Goal: Check status: Check status

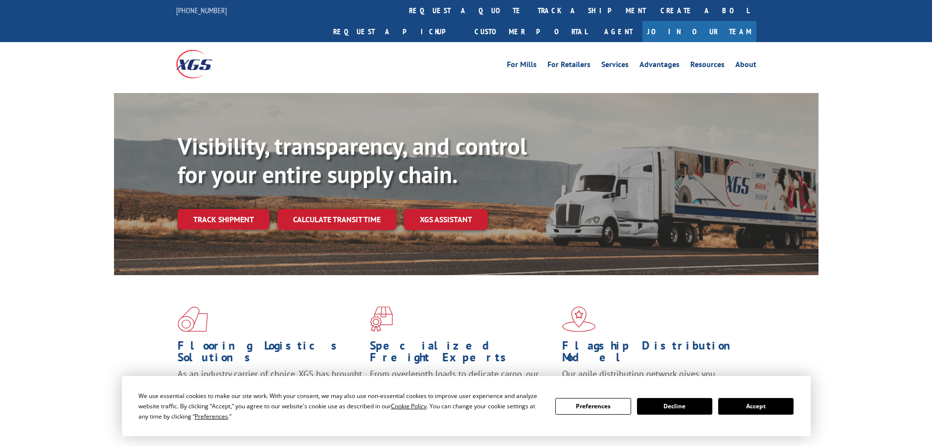
click at [191, 212] on div "Visibility, transparency, and control for your entire supply chain. Track shipm…" at bounding box center [498, 200] width 641 height 137
click at [240, 182] on div "Visibility, transparency, and control for your entire supply chain. Track shipm…" at bounding box center [498, 200] width 641 height 137
click at [224, 209] on link "Track shipment" at bounding box center [224, 219] width 92 height 21
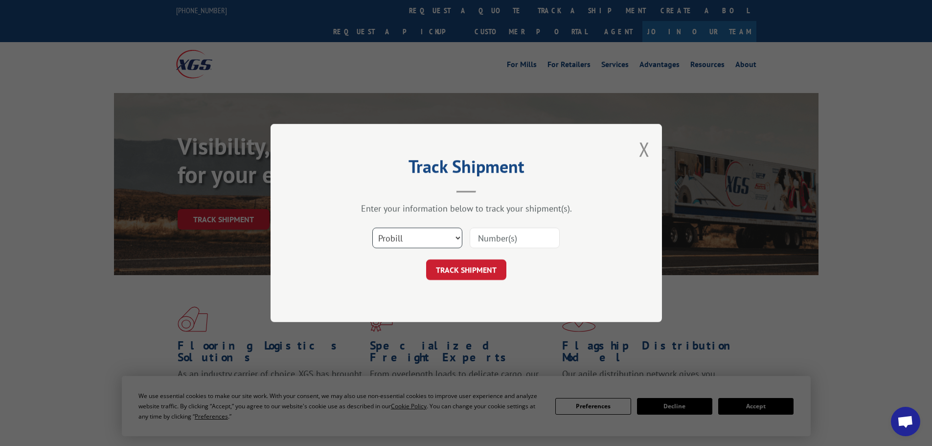
click at [433, 232] on select "Select category... Probill BOL PO" at bounding box center [417, 238] width 90 height 21
select select "bol"
click at [372, 228] on select "Select category... Probill BOL PO" at bounding box center [417, 238] width 90 height 21
click at [486, 244] on input at bounding box center [515, 238] width 90 height 21
paste input "4733214,"
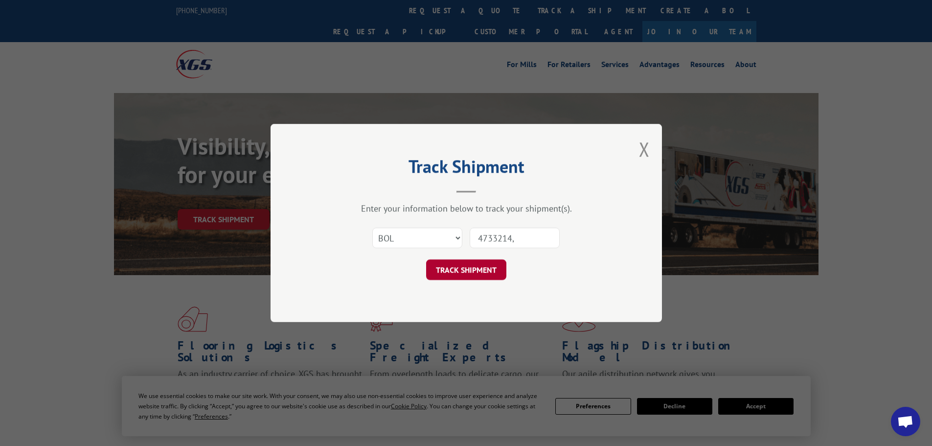
type input "4733214,"
click at [481, 267] on button "TRACK SHIPMENT" at bounding box center [466, 269] width 80 height 21
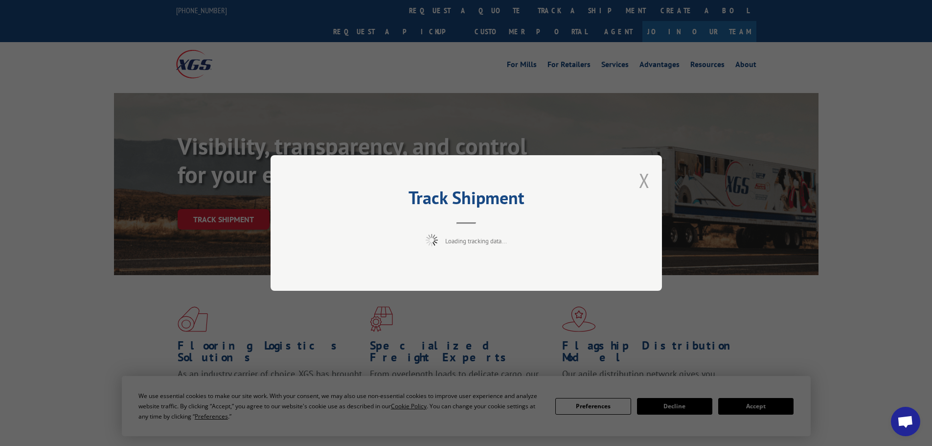
click at [641, 176] on button "Close modal" at bounding box center [644, 180] width 11 height 26
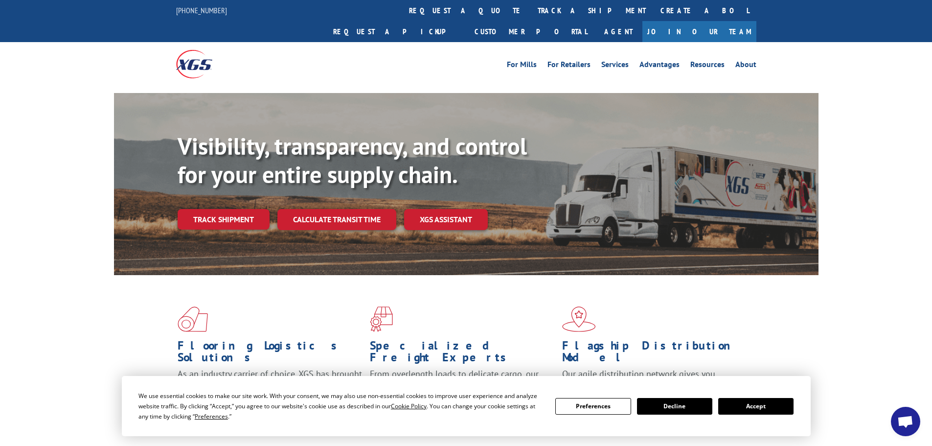
click at [209, 183] on div "Visibility, transparency, and control for your entire supply chain. Track shipm…" at bounding box center [498, 200] width 641 height 137
click at [203, 209] on link "Track shipment" at bounding box center [224, 219] width 92 height 21
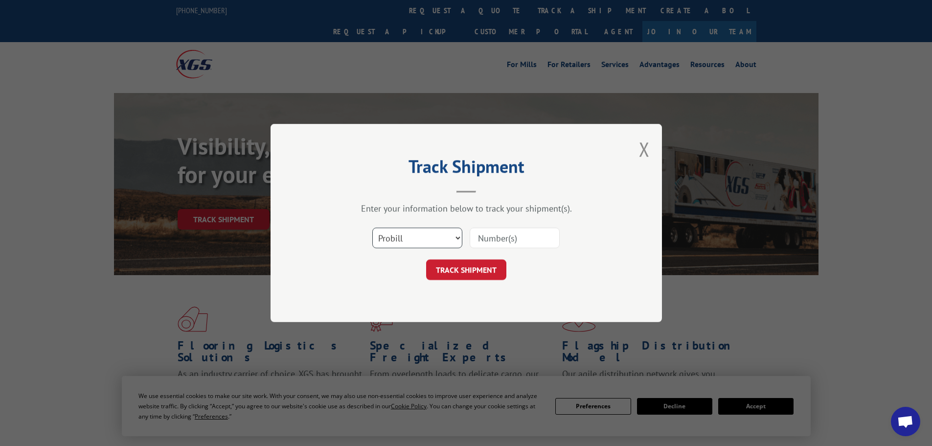
drag, startPoint x: 421, startPoint y: 235, endPoint x: 418, endPoint y: 243, distance: 9.0
click at [421, 235] on select "Select category... Probill BOL PO" at bounding box center [417, 238] width 90 height 21
select select "bol"
click at [372, 228] on select "Select category... Probill BOL PO" at bounding box center [417, 238] width 90 height 21
click at [482, 236] on input at bounding box center [515, 238] width 90 height 21
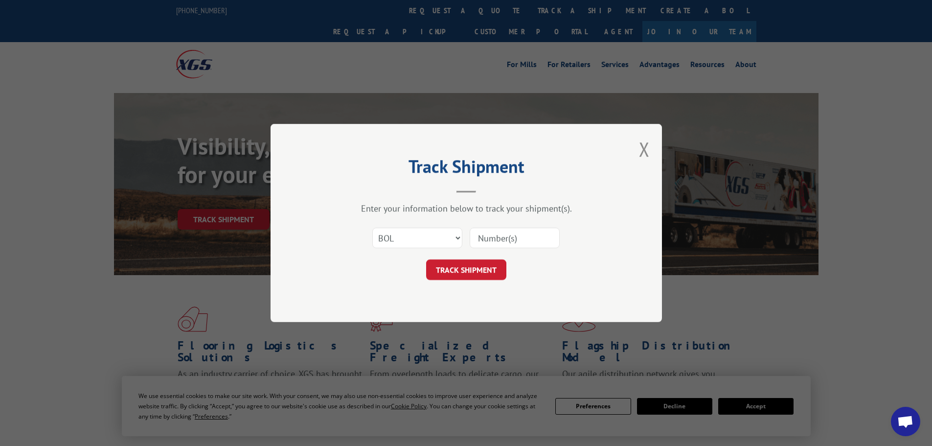
paste input "4733214,"
type input "4733214"
click button "TRACK SHIPMENT" at bounding box center [466, 269] width 80 height 21
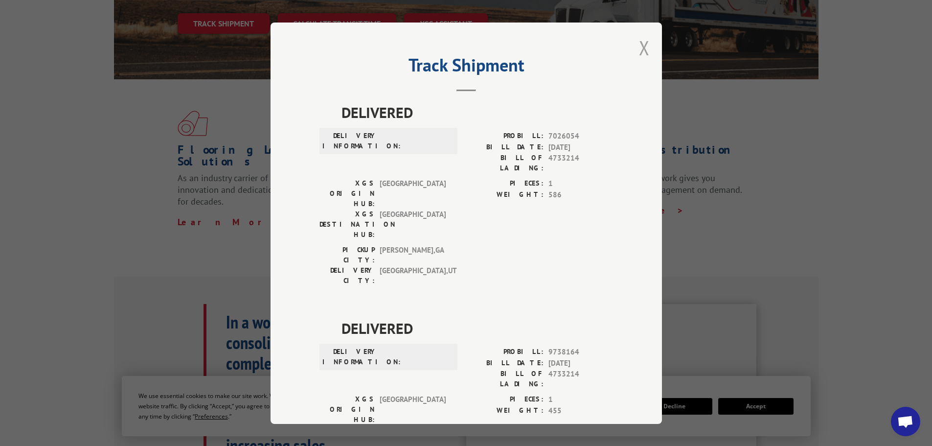
click at [639, 47] on button "Close modal" at bounding box center [644, 48] width 11 height 26
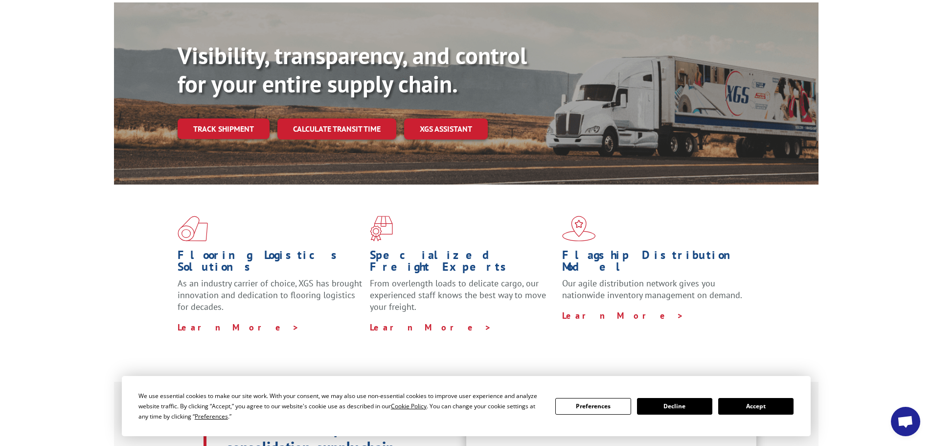
scroll to position [90, 0]
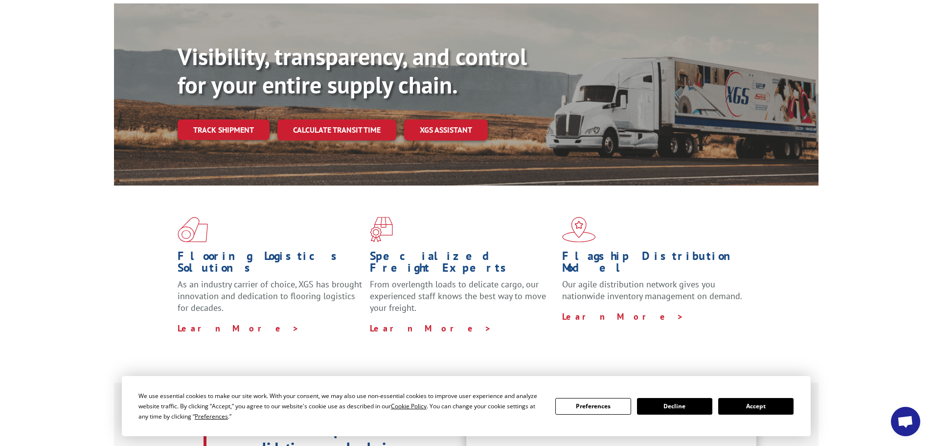
click at [239, 119] on link "Track shipment" at bounding box center [224, 129] width 92 height 21
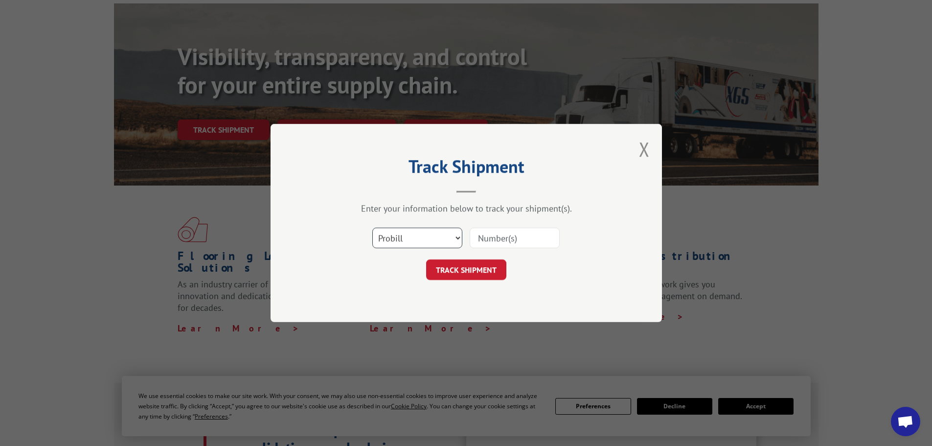
drag, startPoint x: 418, startPoint y: 235, endPoint x: 415, endPoint y: 243, distance: 8.1
click at [418, 235] on select "Select category... Probill BOL PO" at bounding box center [417, 238] width 90 height 21
select select "bol"
click at [372, 228] on select "Select category... Probill BOL PO" at bounding box center [417, 238] width 90 height 21
click at [495, 241] on input at bounding box center [515, 238] width 90 height 21
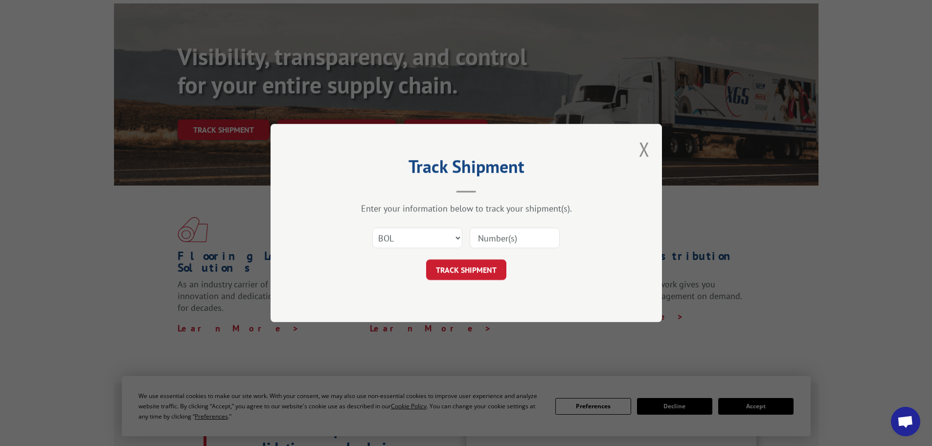
paste input "4810500"
type input "4810500"
click at [467, 265] on button "TRACK SHIPMENT" at bounding box center [466, 269] width 80 height 21
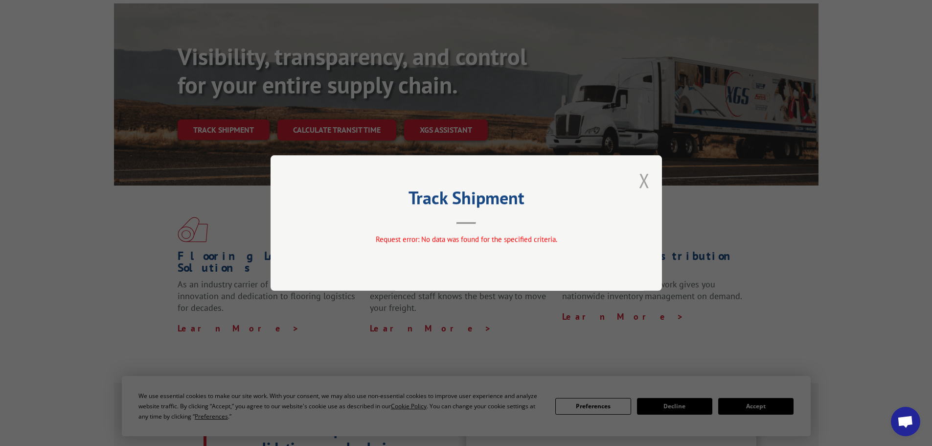
click at [643, 177] on button "Close modal" at bounding box center [644, 180] width 11 height 26
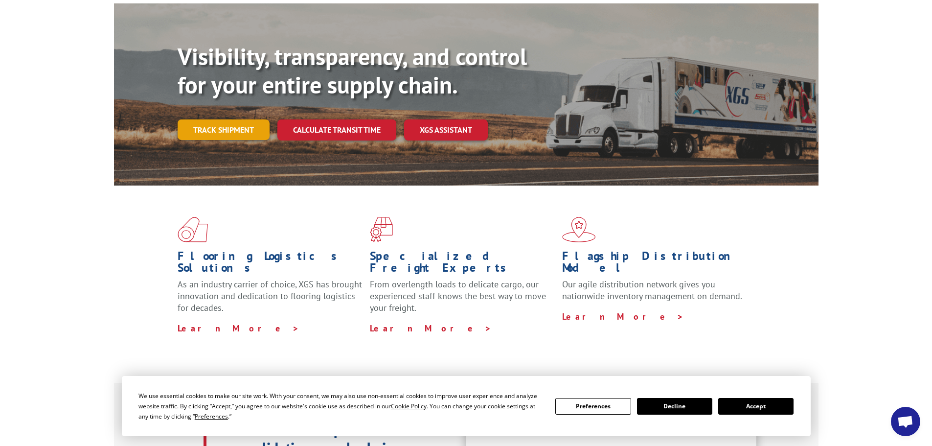
click at [225, 119] on link "Track shipment" at bounding box center [224, 129] width 92 height 21
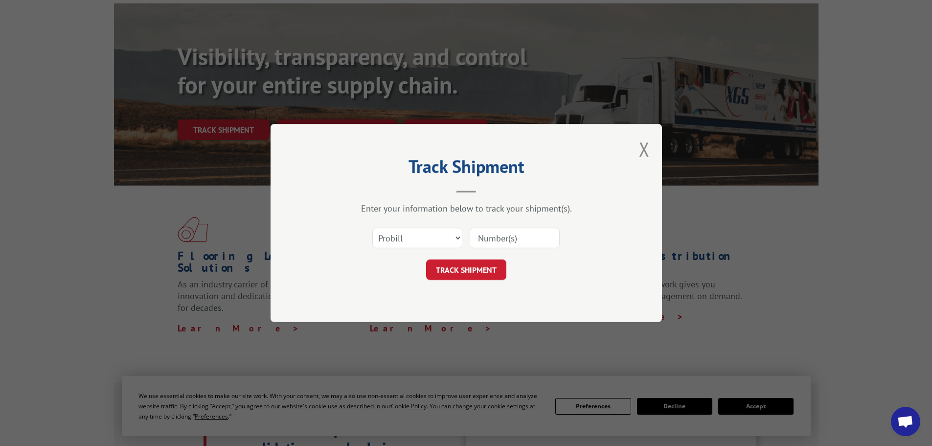
click at [530, 240] on input at bounding box center [515, 238] width 90 height 21
paste input "4733214"
click at [480, 235] on input "4733214" at bounding box center [515, 238] width 90 height 21
type input "4733214"
click at [451, 276] on button "TRACK SHIPMENT" at bounding box center [466, 269] width 80 height 21
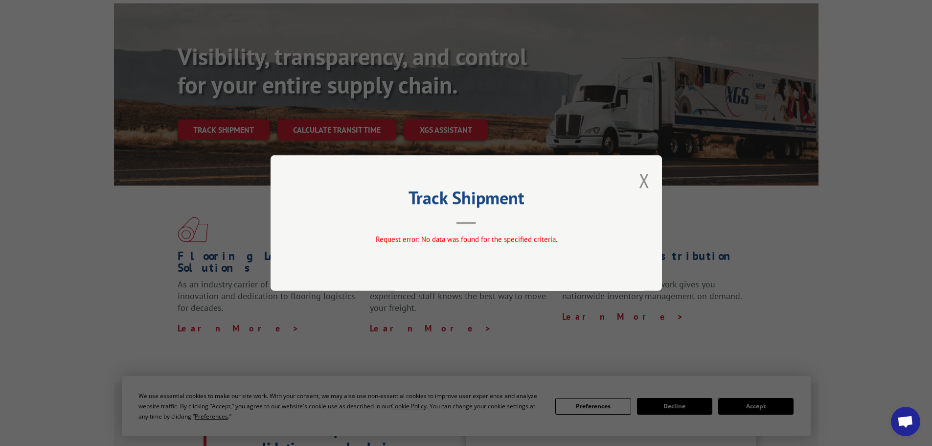
click at [637, 181] on div "Track Shipment Request error: No data was found for the specified criteria." at bounding box center [466, 223] width 391 height 136
click at [648, 182] on button "Close modal" at bounding box center [644, 180] width 11 height 26
